Goal: Use online tool/utility: Utilize a website feature to perform a specific function

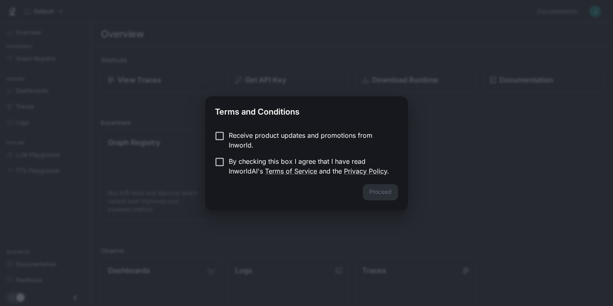
click at [289, 129] on div "Receive product updates and promotions from Inworld. By checking this box I agr…" at bounding box center [306, 154] width 203 height 60
click at [305, 137] on p "Receive product updates and promotions from Inworld." at bounding box center [310, 141] width 163 height 20
click at [232, 179] on div "Receive product updates and promotions from Inworld. By checking this box I agr…" at bounding box center [306, 154] width 203 height 60
click at [246, 174] on p "By checking this box I agree that I have read InworldAI's Terms of Service and …" at bounding box center [310, 167] width 163 height 20
click at [387, 194] on button "Proceed" at bounding box center [379, 192] width 35 height 16
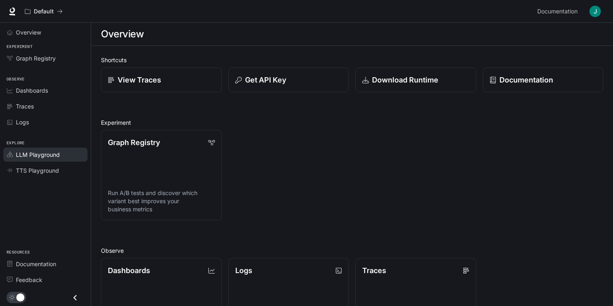
click at [68, 153] on div "LLM Playground" at bounding box center [50, 154] width 68 height 9
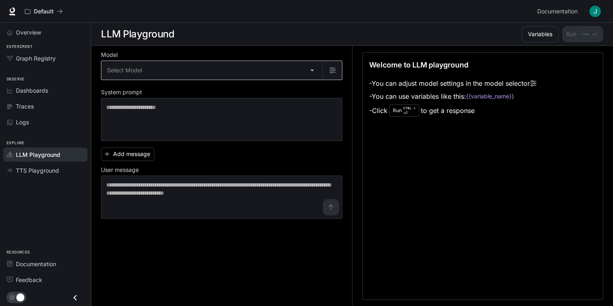
click at [168, 71] on body "Skip to main content Default Documentation Documentation Portal Overview Experi…" at bounding box center [306, 153] width 613 height 307
